Goal: Complete application form

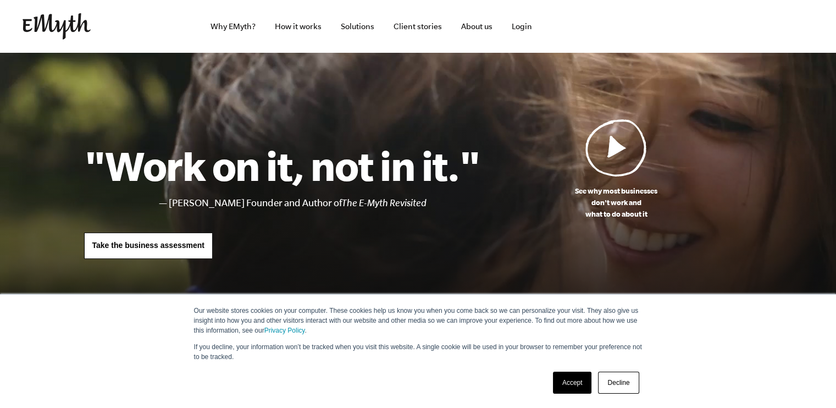
click at [575, 382] on link "Accept" at bounding box center [572, 383] width 39 height 22
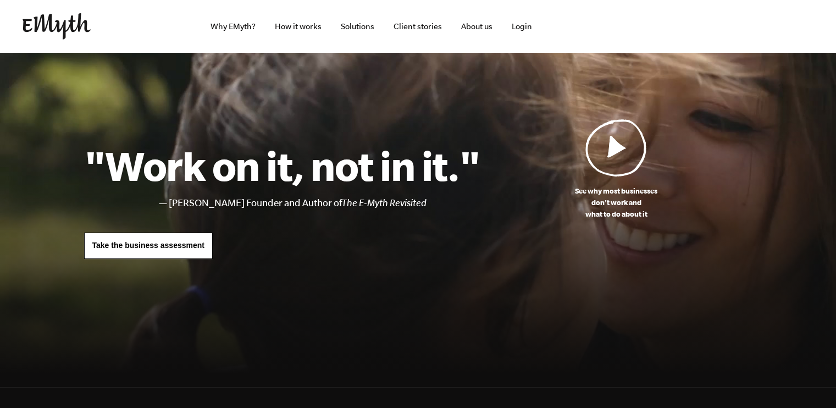
click at [153, 242] on span "Take the business assessment" at bounding box center [148, 245] width 112 height 9
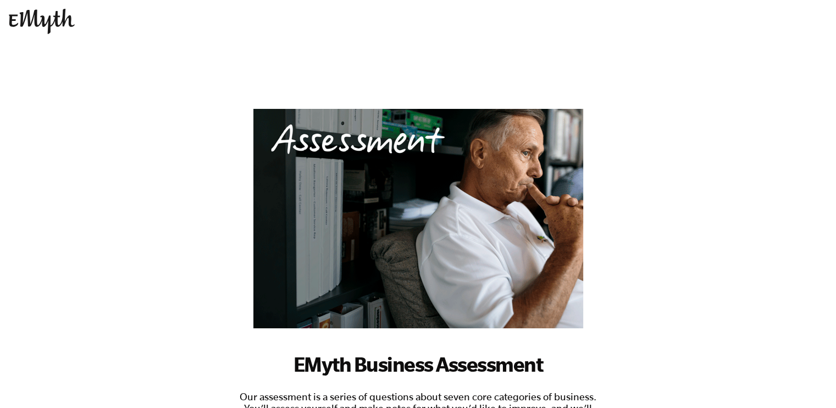
click at [410, 296] on div "EMyth Business Assessment Our assessment is a series of questions about seven c…" at bounding box center [418, 376] width 363 height 534
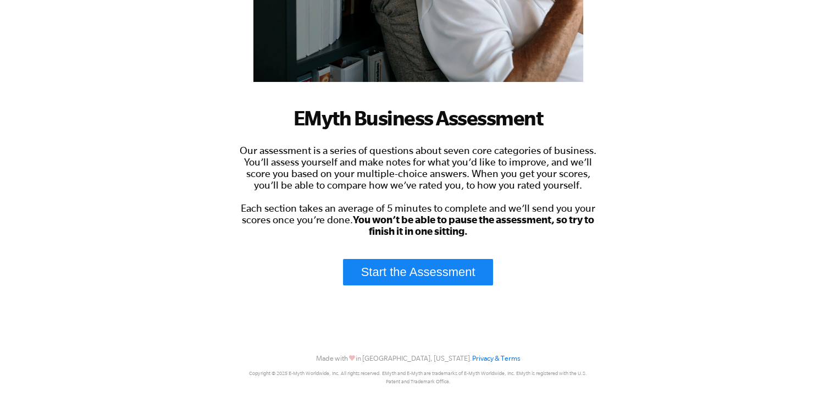
click at [417, 273] on link "Start the Assessment" at bounding box center [418, 272] width 151 height 26
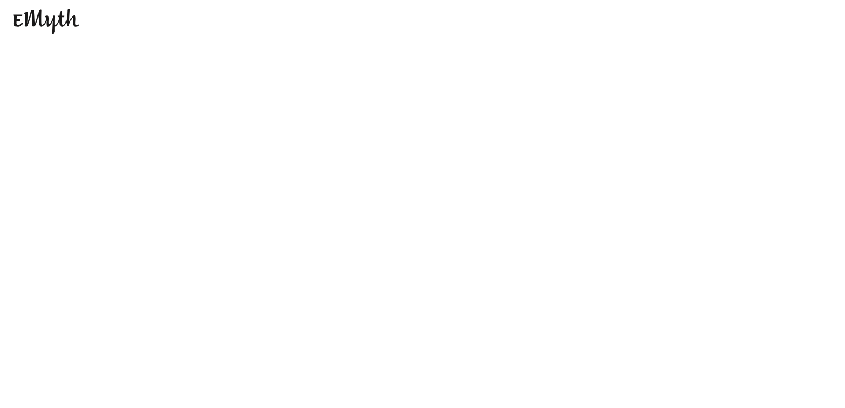
scroll to position [0, 0]
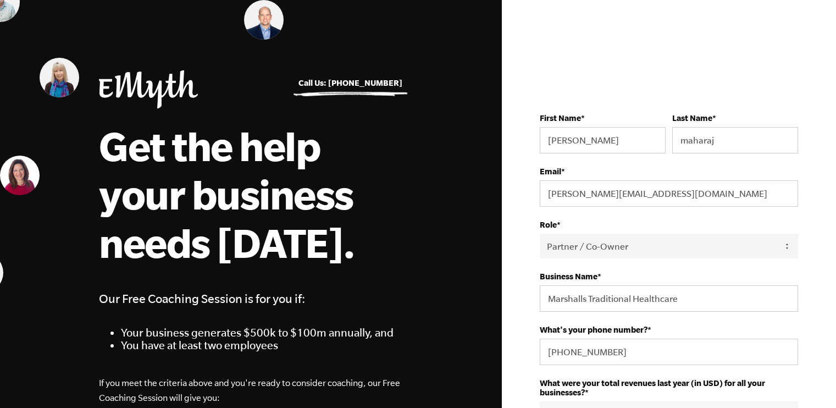
select select "Partner / Co-Owner"
select select "1-2.5M"
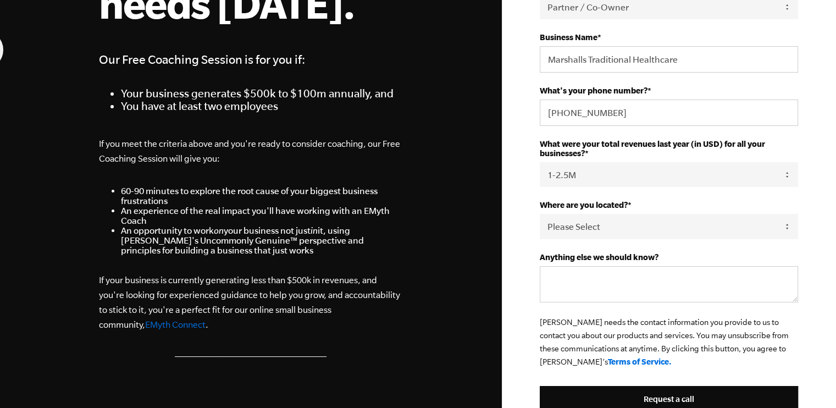
scroll to position [262, 0]
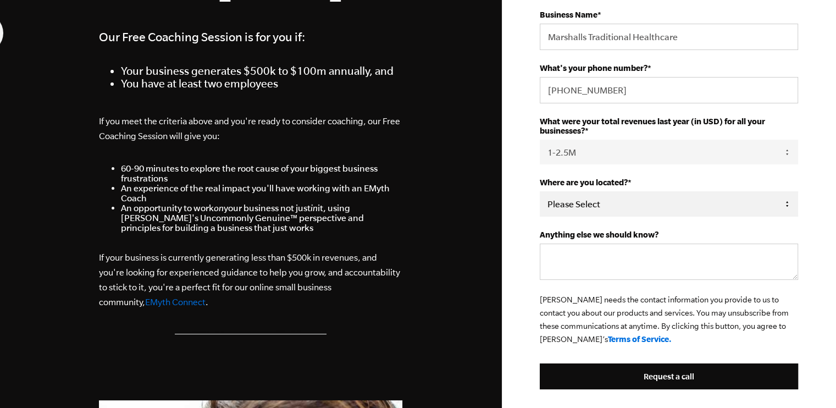
click at [730, 197] on select "Please Select [GEOGRAPHIC_DATA] [GEOGRAPHIC_DATA] [GEOGRAPHIC_DATA] [GEOGRAPHIC…" at bounding box center [669, 203] width 258 height 25
select select "[GEOGRAPHIC_DATA]"
click at [540, 191] on select "Please Select United States Afghanistan Åland Islands Albania Algeria American …" at bounding box center [669, 203] width 258 height 25
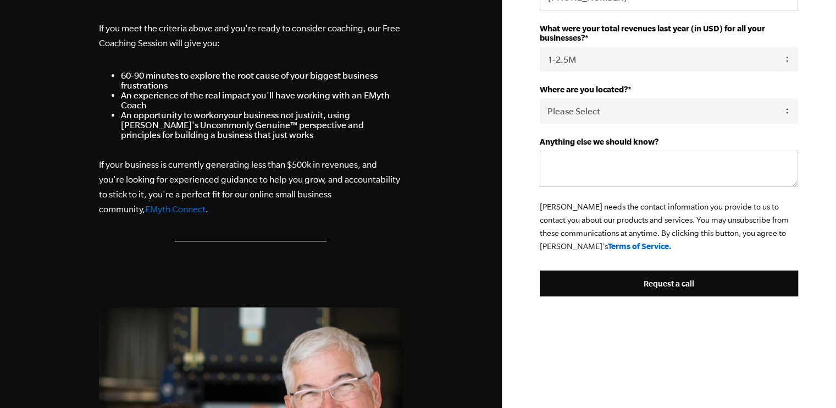
scroll to position [357, 0]
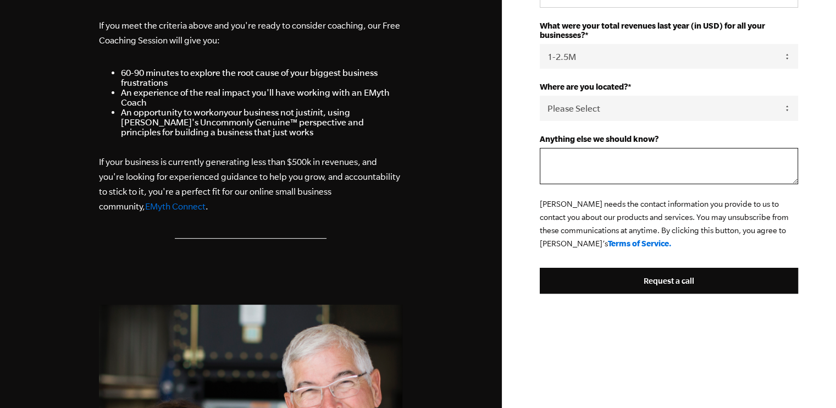
click at [713, 159] on textarea "Anything else we should know?" at bounding box center [669, 166] width 258 height 36
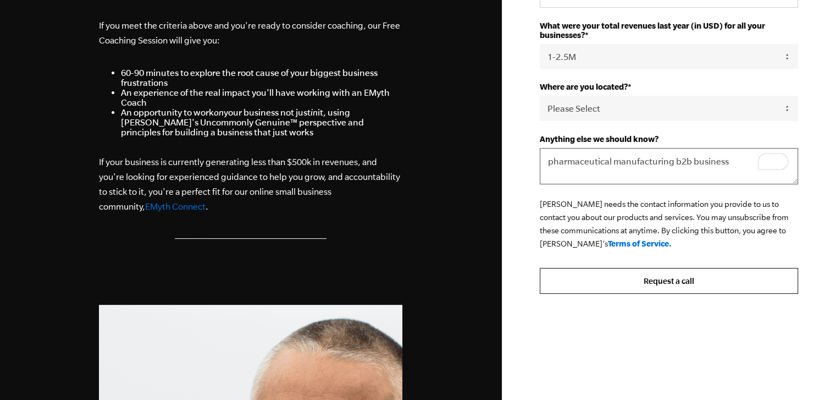
type textarea "pharmaceutical manufacturing b2b business"
click at [659, 274] on input "Request a call" at bounding box center [669, 281] width 258 height 26
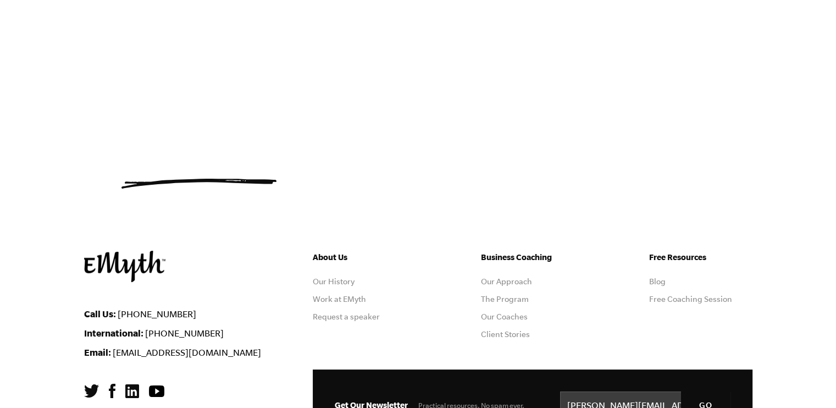
scroll to position [659, 0]
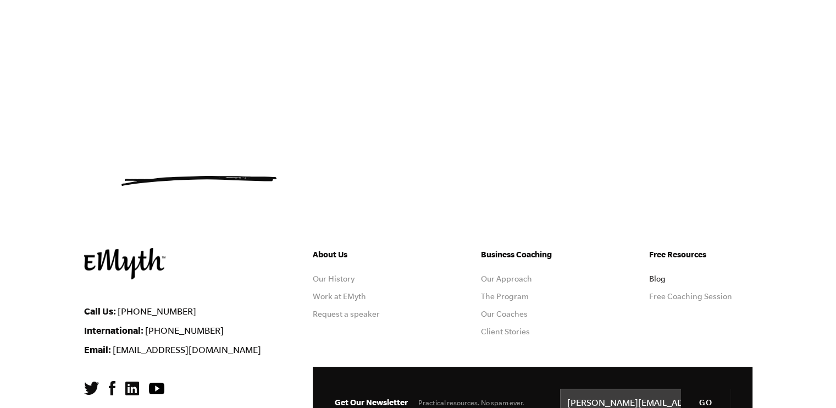
click at [657, 280] on link "Blog" at bounding box center [657, 278] width 16 height 9
